Goal: Information Seeking & Learning: Find specific fact

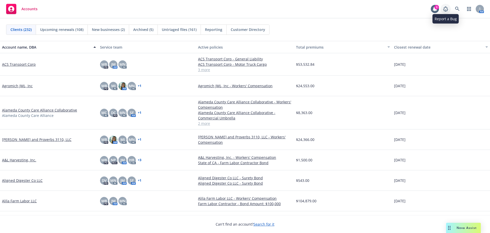
click at [445, 6] on icon at bounding box center [446, 9] width 6 height 6
click at [453, 6] on link at bounding box center [457, 9] width 10 height 10
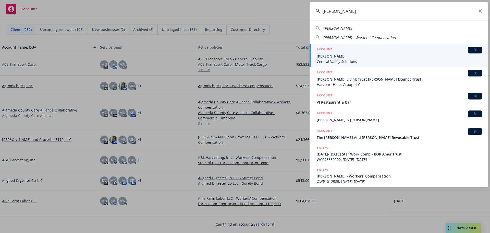
type input "daniel gar"
click at [339, 56] on span "Daniel Garica" at bounding box center [399, 55] width 165 height 5
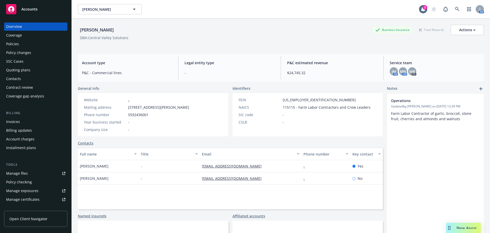
click at [21, 78] on div "Contacts" at bounding box center [35, 79] width 59 height 8
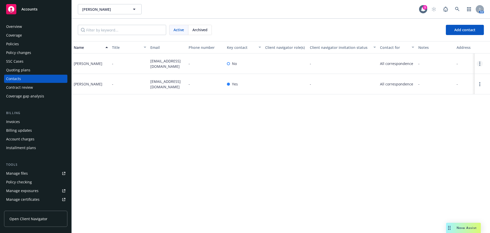
click at [479, 65] on icon "Open options" at bounding box center [479, 64] width 1 height 4
click at [431, 37] on link "Edit contact" at bounding box center [447, 35] width 58 height 10
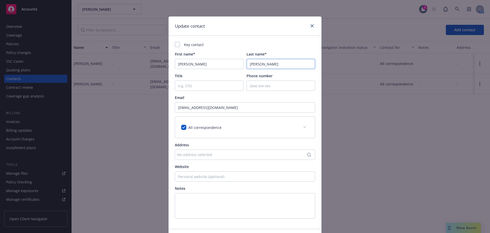
drag, startPoint x: 264, startPoint y: 66, endPoint x: 254, endPoint y: 66, distance: 10.5
click at [254, 66] on input "Garica" at bounding box center [281, 64] width 69 height 10
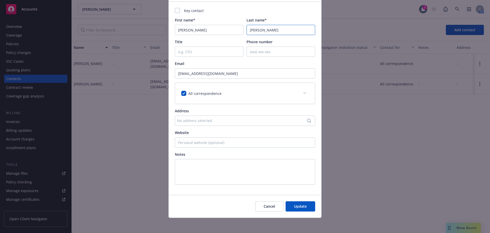
scroll to position [35, 0]
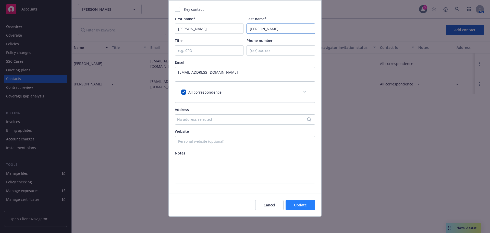
type input "Garcia"
click at [302, 207] on span "Update" at bounding box center [300, 204] width 13 height 5
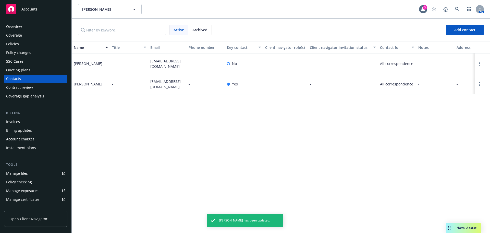
click at [25, 27] on div "Overview" at bounding box center [35, 26] width 59 height 8
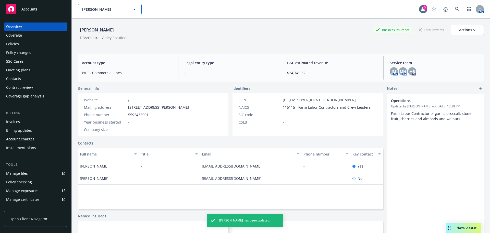
click at [134, 9] on icon "button" at bounding box center [134, 9] width 3 height 1
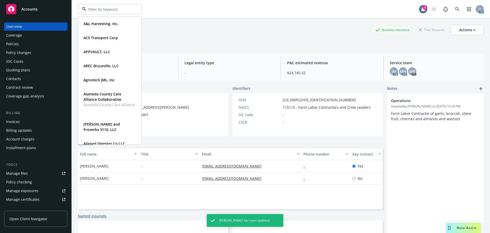
click at [212, 11] on div "A&L Harvesting, Inc. Type Commercial FEIN 33-2780097 ACS Transport Corp Type Co…" at bounding box center [248, 9] width 341 height 10
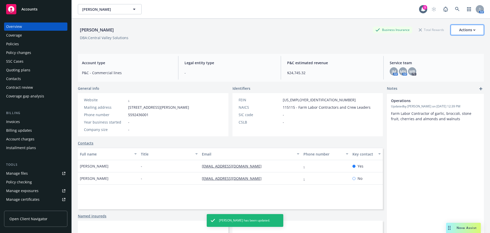
click at [454, 30] on button "Actions" at bounding box center [467, 30] width 33 height 10
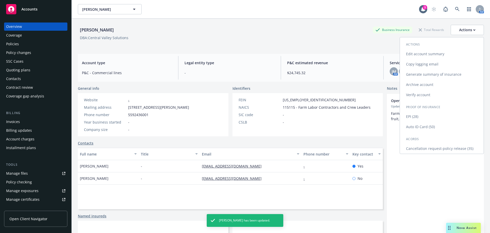
click at [431, 52] on link "Edit account summary" at bounding box center [442, 54] width 84 height 10
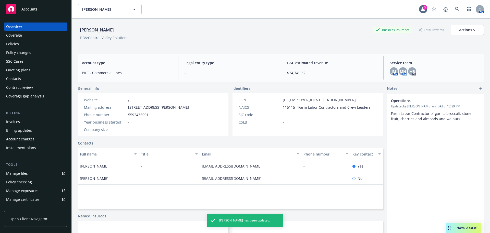
select select "US"
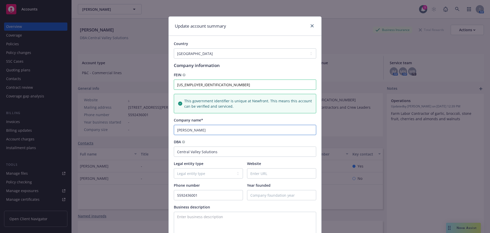
drag, startPoint x: 201, startPoint y: 131, endPoint x: 192, endPoint y: 132, distance: 9.6
click at [192, 132] on input "Daniel Garica" at bounding box center [245, 130] width 142 height 10
click at [194, 134] on input "Daniel Garica" at bounding box center [245, 130] width 142 height 10
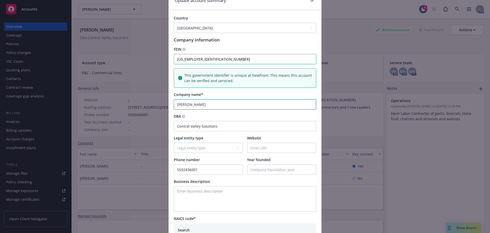
scroll to position [182, 0]
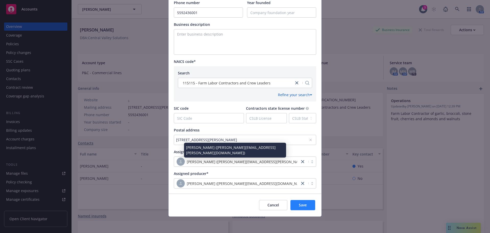
type input "Daniel Garcia"
click at [295, 205] on button "Save" at bounding box center [303, 205] width 25 height 10
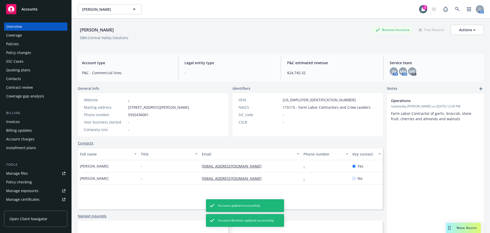
click at [32, 82] on div "Contacts" at bounding box center [35, 79] width 59 height 8
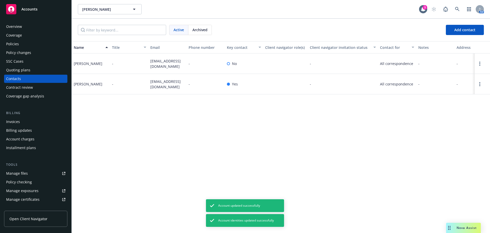
drag, startPoint x: 179, startPoint y: 67, endPoint x: 151, endPoint y: 59, distance: 29.8
click at [151, 59] on span "centralvalleysolutionsinc@gmail.com" at bounding box center [167, 63] width 34 height 11
click at [175, 127] on div "Name Title Email Phone number Key contact Client navigator role(s) Client navig…" at bounding box center [281, 136] width 418 height 191
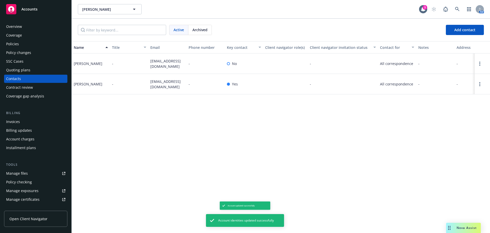
drag, startPoint x: 156, startPoint y: 90, endPoint x: 148, endPoint y: 79, distance: 13.1
click at [148, 79] on div "Felipe Garcia - fema7134@gmail.com - Yes - All correspondence - - -" at bounding box center [281, 84] width 418 height 20
click at [159, 90] on div "fema7134@gmail.com" at bounding box center [167, 84] width 38 height 20
drag, startPoint x: 156, startPoint y: 87, endPoint x: 149, endPoint y: 78, distance: 11.1
click at [149, 78] on div "fema7134@gmail.com" at bounding box center [167, 84] width 38 height 20
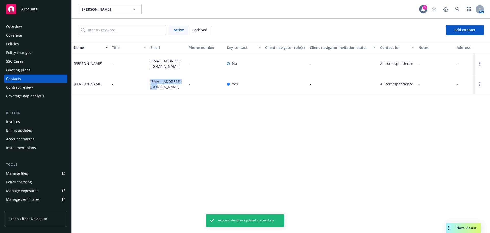
copy span "fema7134@gmail.com"
click at [253, 157] on div "Name Title Email Phone number Key contact Client navigator role(s) Client navig…" at bounding box center [281, 136] width 418 height 191
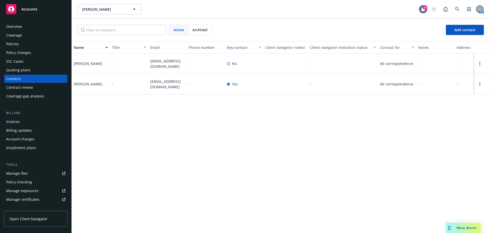
click at [16, 30] on div "Overview" at bounding box center [14, 26] width 16 height 8
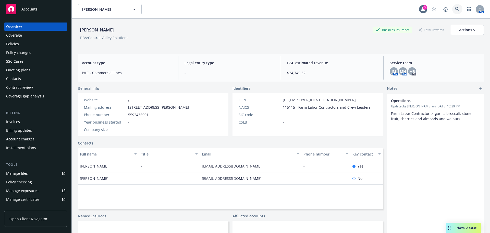
click at [452, 9] on link at bounding box center [457, 9] width 10 height 10
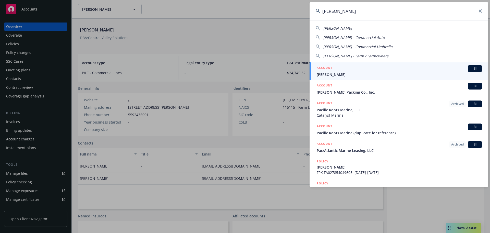
type input "maria pach"
drag, startPoint x: 346, startPoint y: 60, endPoint x: 345, endPoint y: 63, distance: 3.5
click at [346, 61] on div "Maria Pacheco Maria Pacheco - Commercial Auto Maria Pacheco - Commercial Umbrel…" at bounding box center [399, 103] width 179 height 166
click at [342, 68] on div "ACCOUNT BI" at bounding box center [399, 68] width 165 height 7
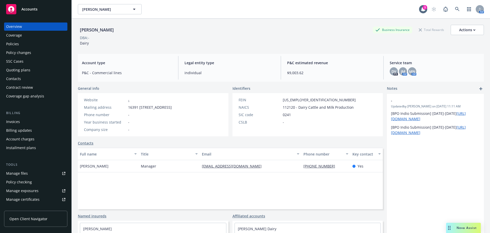
scroll to position [109, 0]
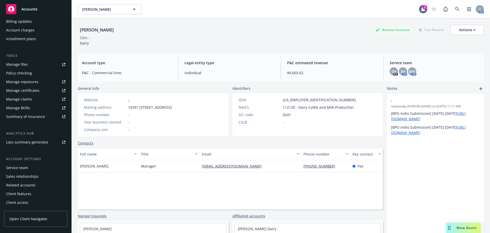
click at [29, 76] on div "Policy checking" at bounding box center [19, 73] width 26 height 8
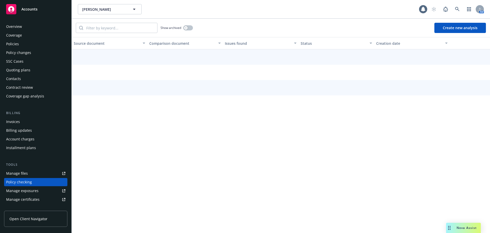
scroll to position [57, 0]
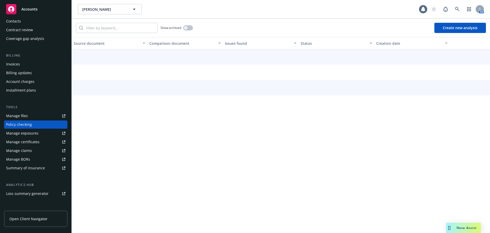
click at [28, 80] on div "Account charges" at bounding box center [20, 81] width 28 height 8
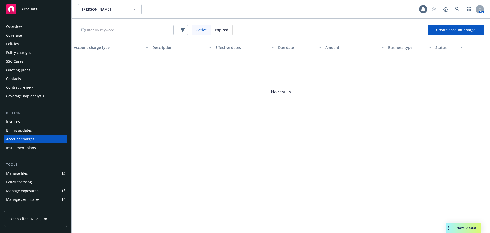
scroll to position [15, 0]
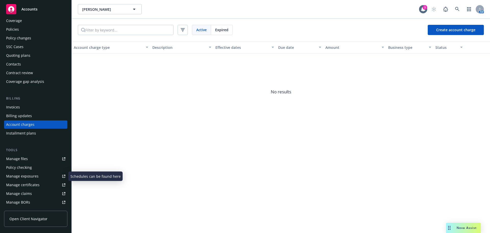
click at [25, 176] on div "Manage exposures" at bounding box center [22, 176] width 32 height 8
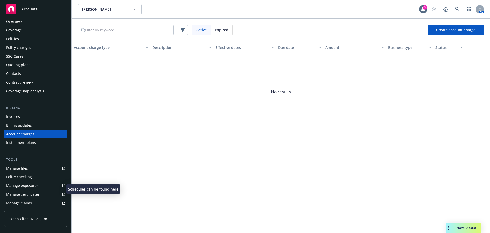
scroll to position [0, 0]
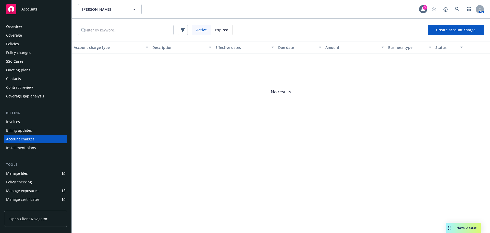
click at [28, 43] on div "Policies" at bounding box center [35, 44] width 59 height 8
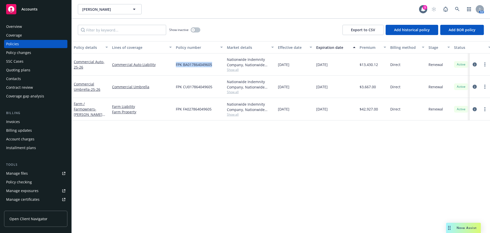
drag, startPoint x: 213, startPoint y: 63, endPoint x: 172, endPoint y: 64, distance: 40.6
click at [172, 64] on div "Commercial Auto - 25-26 Commercial Auto Liability FPK BA017864049605 Nationwide…" at bounding box center [318, 64] width 493 height 22
copy div "FPK BA017864049605"
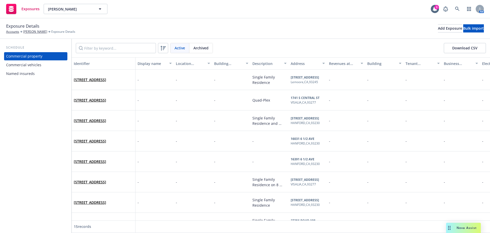
click at [40, 62] on div "Commercial vehicles" at bounding box center [23, 65] width 35 height 8
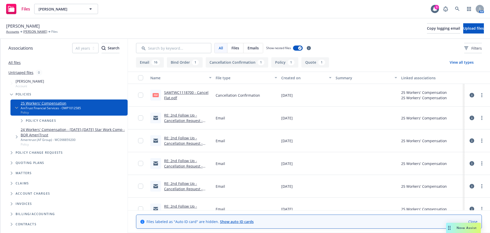
click at [175, 121] on link "RE: 2nd Follow Up - Cancellation Request - Daniel Garcia dba Central Valley Sol…" at bounding box center [186, 131] width 44 height 37
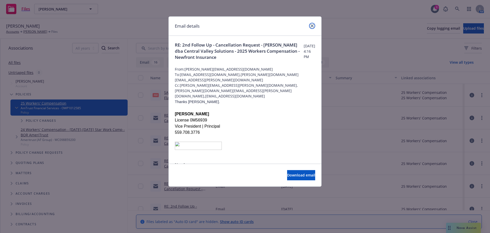
click at [312, 25] on icon "close" at bounding box center [312, 25] width 3 height 3
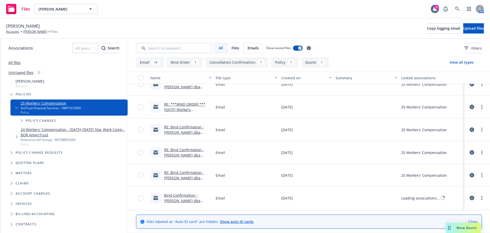
scroll to position [325, 0]
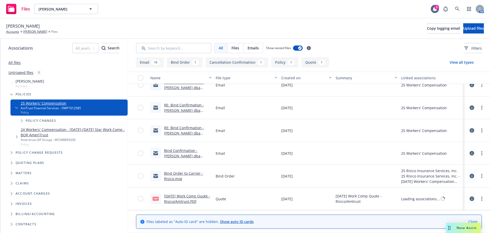
click at [183, 133] on link "RE: Bind Confirmation - Daniel Garcia dba Central Valley Solutions - 2025 Worke…" at bounding box center [186, 141] width 44 height 32
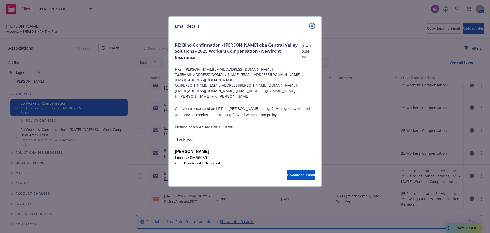
click at [312, 25] on icon "close" at bounding box center [312, 25] width 3 height 3
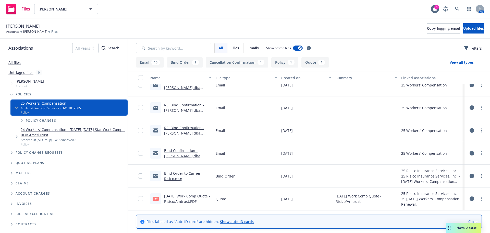
click at [169, 178] on link "Bind Order to Carrier - Risico.msg" at bounding box center [183, 176] width 39 height 10
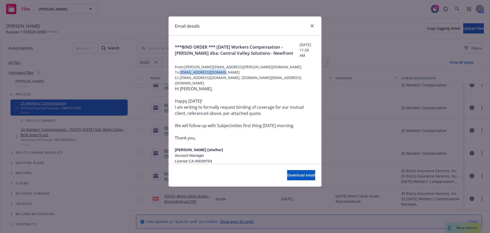
drag, startPoint x: 222, startPoint y: 74, endPoint x: 181, endPoint y: 75, distance: 41.1
click at [181, 75] on span "To: jvanbeurden@risico.com" at bounding box center [245, 71] width 140 height 5
copy span "jvanbeurden@risico.com"
click at [312, 27] on icon "close" at bounding box center [312, 25] width 3 height 3
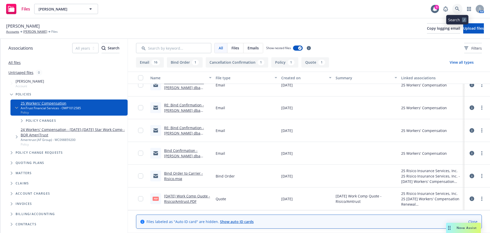
click at [458, 9] on icon at bounding box center [457, 9] width 4 height 4
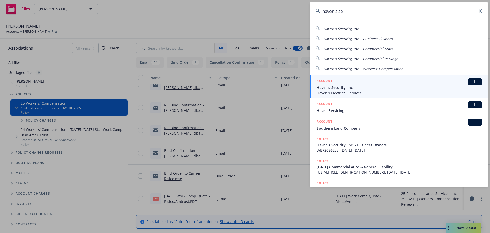
type input "haven's se"
click at [340, 82] on div "ACCOUNT BI" at bounding box center [399, 81] width 165 height 7
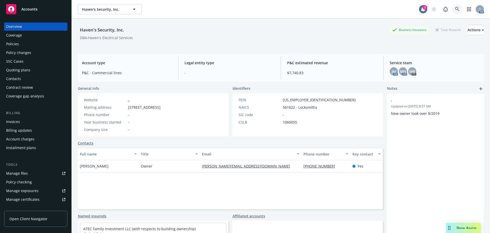
click at [455, 9] on icon at bounding box center [457, 9] width 4 height 4
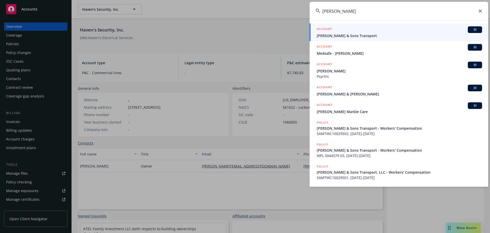
type input "tony meir"
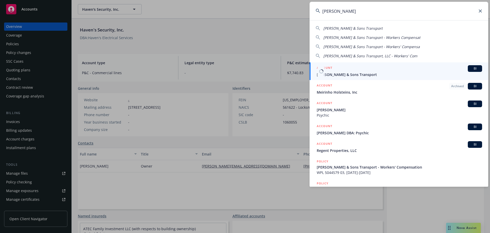
click at [348, 68] on div "ACCOUNT BI" at bounding box center [399, 68] width 165 height 7
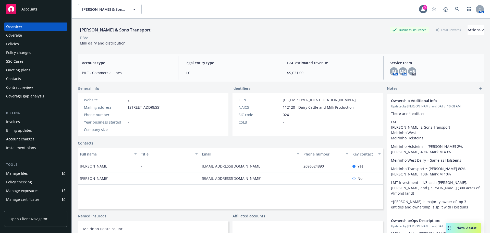
click at [28, 45] on div "Policies" at bounding box center [35, 44] width 59 height 8
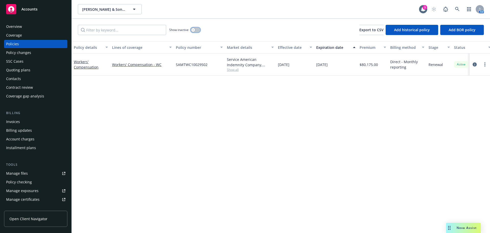
click at [193, 30] on icon "button" at bounding box center [193, 30] width 2 height 2
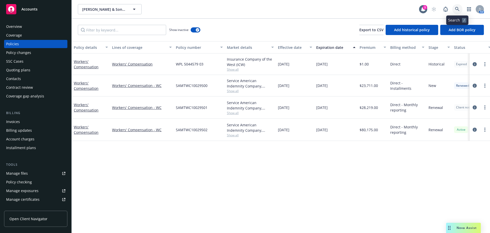
click at [461, 9] on link at bounding box center [457, 9] width 10 height 10
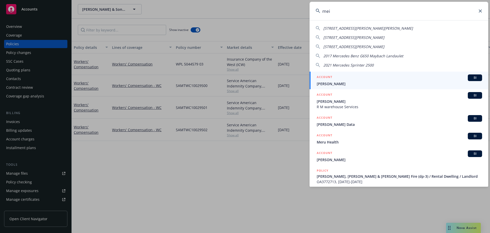
type input "meir"
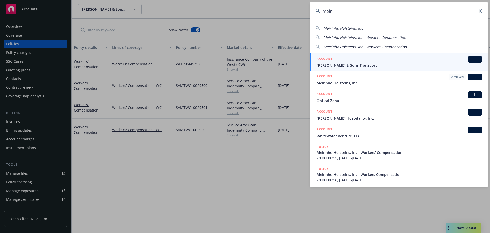
drag, startPoint x: 358, startPoint y: 14, endPoint x: 315, endPoint y: 8, distance: 43.5
click at [315, 8] on input "meir" at bounding box center [399, 11] width 179 height 18
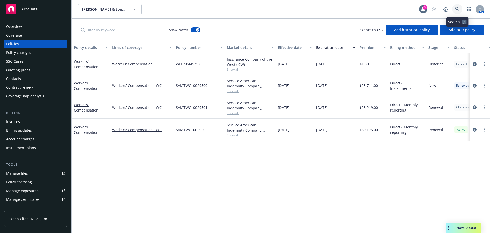
click at [455, 7] on icon at bounding box center [457, 9] width 5 height 5
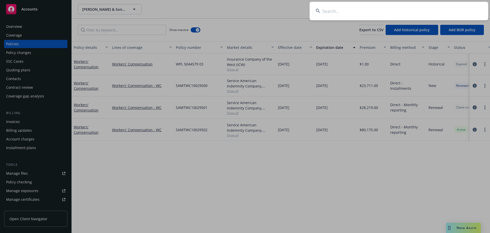
click at [356, 11] on input at bounding box center [399, 11] width 179 height 18
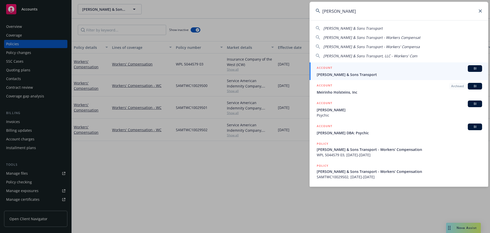
type input "tony meirinho"
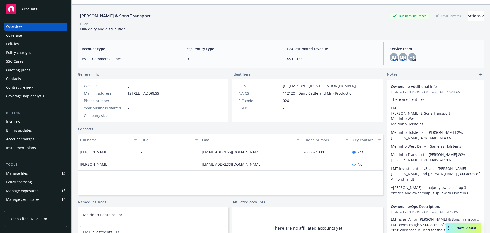
scroll to position [42, 0]
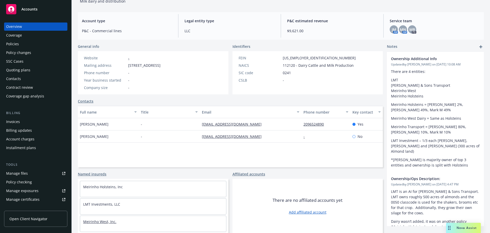
click at [101, 220] on link "Meirinho West, Inc." at bounding box center [99, 221] width 33 height 5
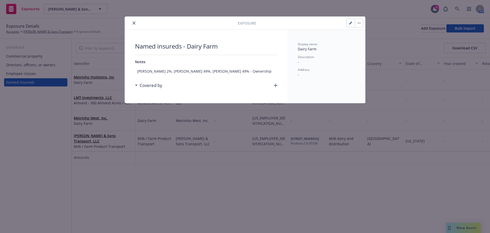
click at [127, 19] on div "Exposure Named insureds - Dairy Farm Notes Tony Meirinho 2%, Larry Meirinho 49%…" at bounding box center [245, 59] width 241 height 87
click at [132, 22] on div "Exposure Details Accounts Tony Meirinho & Sons Transport Exposure Details Add E…" at bounding box center [245, 28] width 490 height 20
click at [135, 22] on icon "close" at bounding box center [134, 22] width 3 height 3
click at [135, 21] on icon "close" at bounding box center [134, 22] width 3 height 3
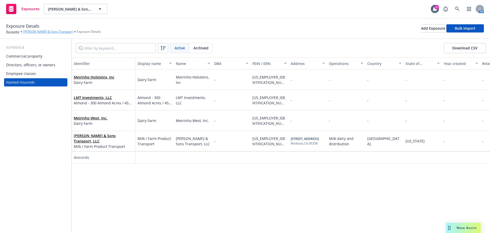
click at [40, 31] on link "Tony Meirinho & Sons Transport" at bounding box center [48, 31] width 50 height 5
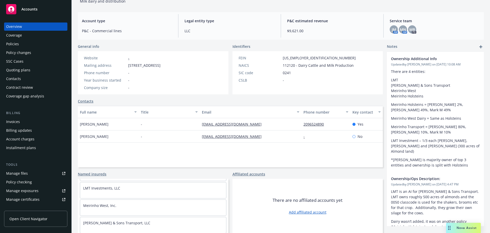
scroll to position [18, 0]
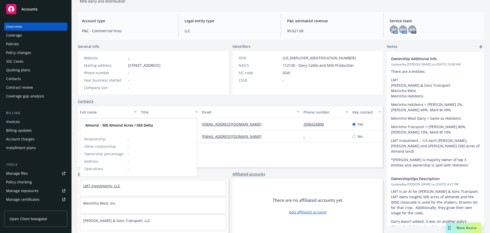
click at [101, 186] on link "LMT Investments, LLC" at bounding box center [101, 185] width 37 height 5
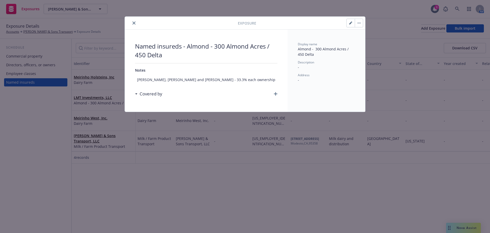
click at [134, 23] on icon "close" at bounding box center [134, 22] width 3 height 3
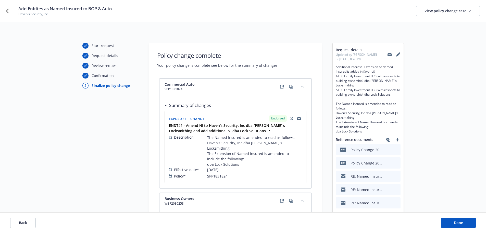
click at [389, 55] on icon at bounding box center [390, 55] width 4 height 2
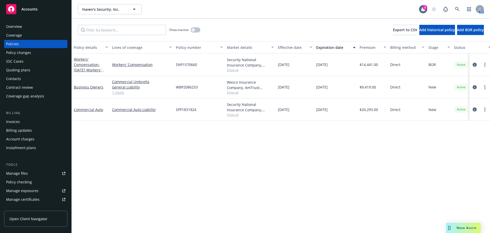
click at [29, 81] on div "Contacts" at bounding box center [35, 79] width 59 height 8
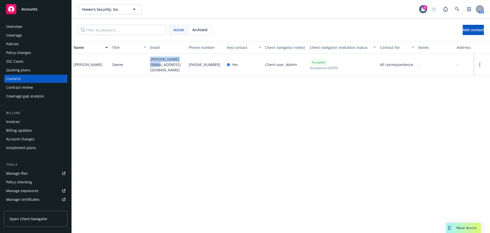
drag, startPoint x: 155, startPoint y: 66, endPoint x: 149, endPoint y: 61, distance: 8.3
click at [149, 61] on div "[PERSON_NAME][EMAIL_ADDRESS][DOMAIN_NAME]" at bounding box center [167, 64] width 38 height 22
copy span "[PERSON_NAME][EMAIL_ADDRESS][DOMAIN_NAME]"
